Goal: Check status: Check status

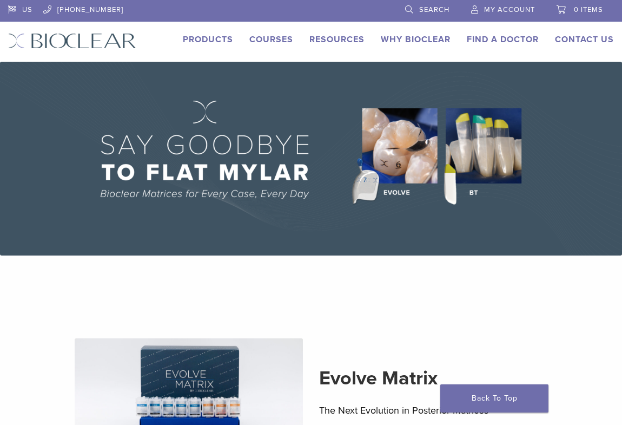
click at [497, 1] on link "My Account" at bounding box center [503, 8] width 64 height 16
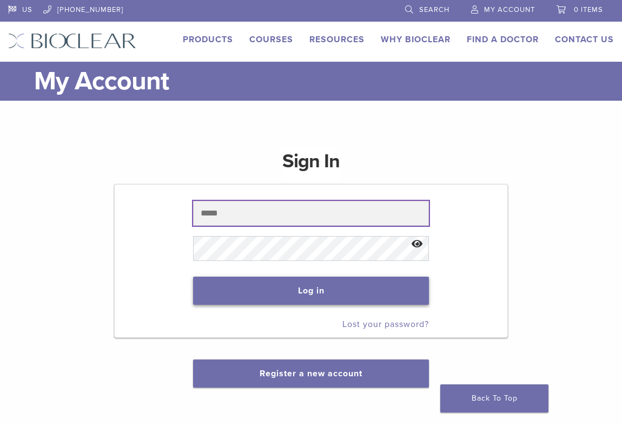
type input "**********"
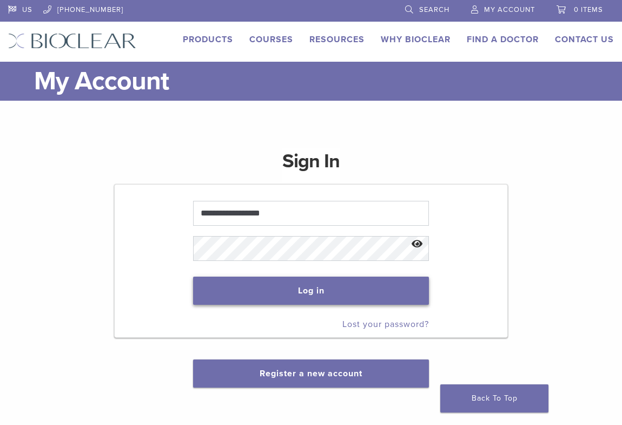
click at [341, 296] on button "Log in" at bounding box center [311, 290] width 236 height 28
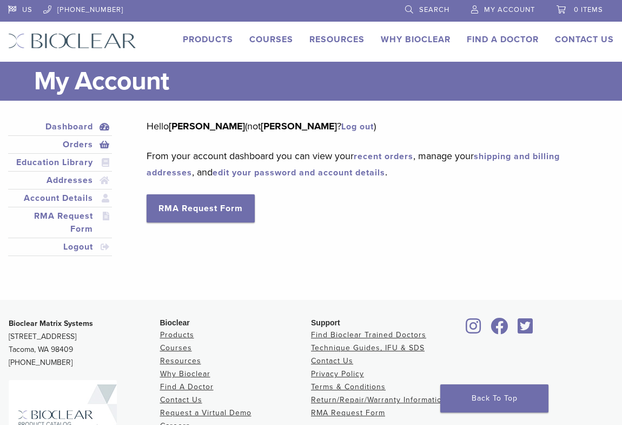
click at [74, 144] on link "Orders" at bounding box center [60, 144] width 100 height 13
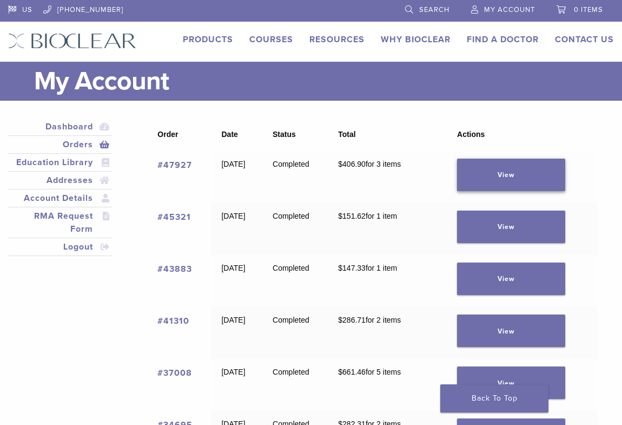
click at [527, 177] on link "View" at bounding box center [511, 174] width 108 height 32
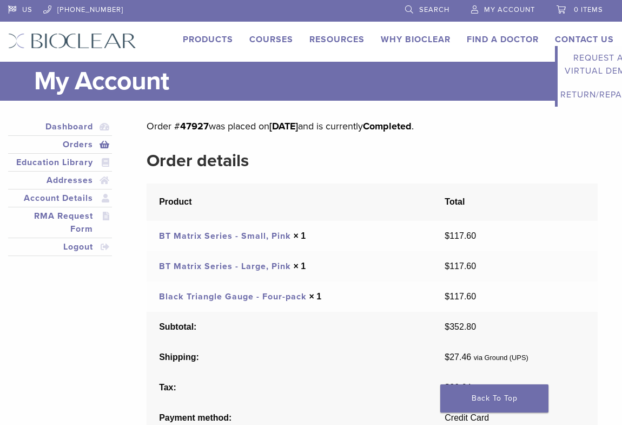
click at [588, 39] on link "Contact Us" at bounding box center [584, 39] width 59 height 11
click at [92, 140] on link "Orders" at bounding box center [60, 144] width 100 height 13
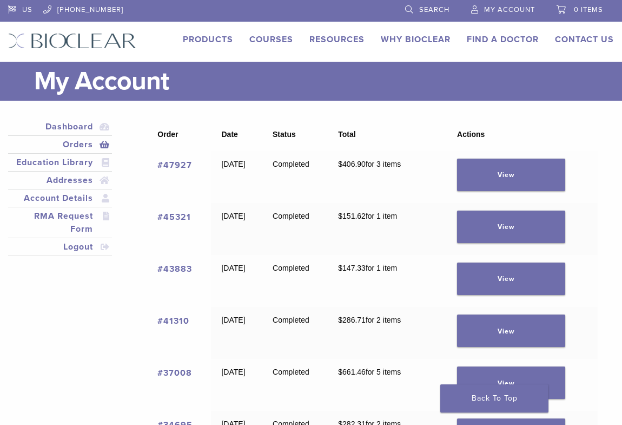
click at [182, 164] on link "#47927" at bounding box center [174, 165] width 35 height 11
